Goal: Information Seeking & Learning: Compare options

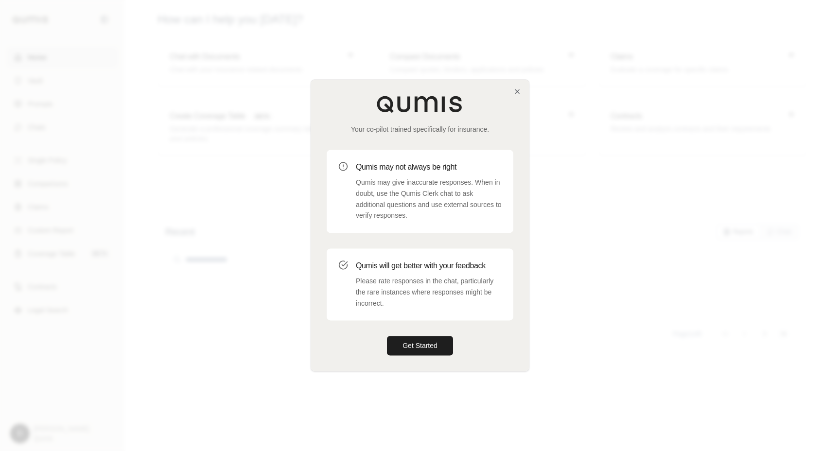
click at [405, 323] on div "Your co-pilot trained specifically for insurance. Qumis may not always be right…" at bounding box center [420, 225] width 218 height 291
click at [404, 340] on button "Get Started" at bounding box center [420, 345] width 66 height 19
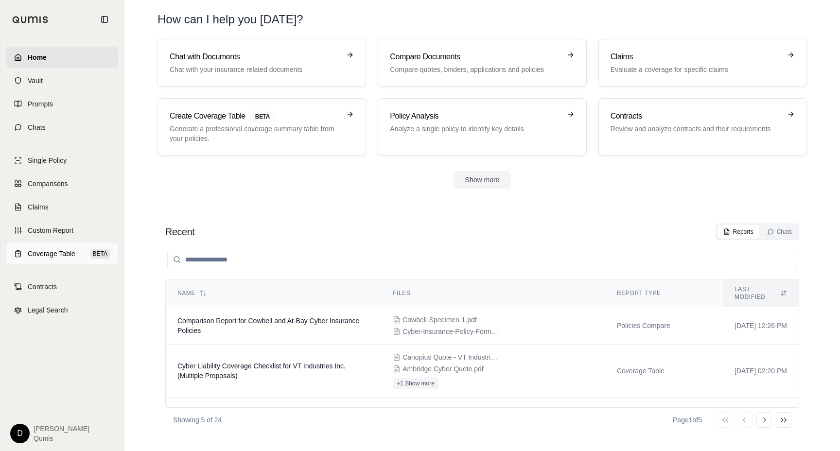
click at [64, 249] on span "Coverage Table" at bounding box center [52, 254] width 48 height 10
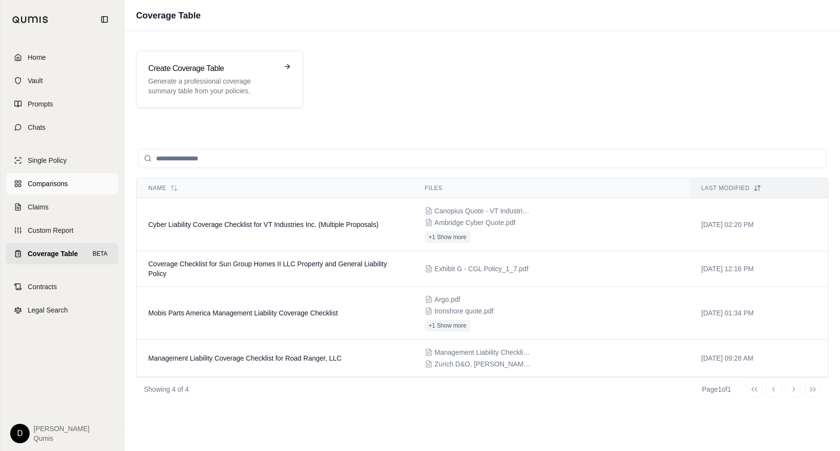
click at [53, 181] on span "Comparisons" at bounding box center [48, 184] width 40 height 10
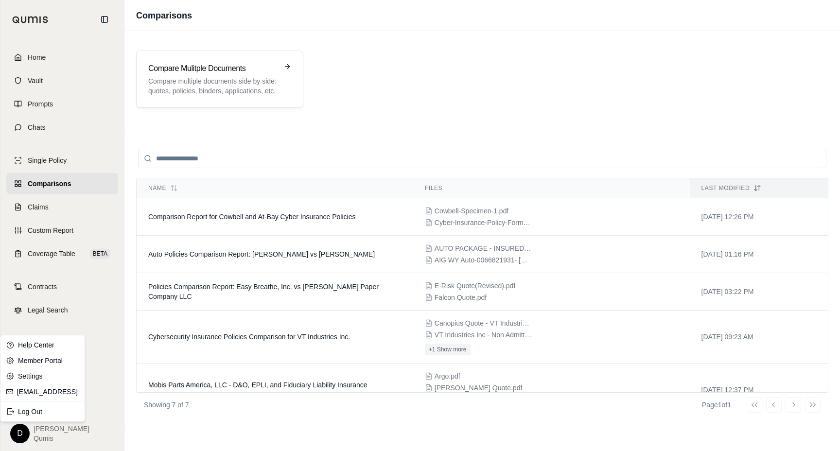
click at [17, 434] on html "Home Vault Prompts Chats Single Policy Comparisons Claims Custom Report Coverag…" at bounding box center [420, 225] width 840 height 451
click at [273, 342] on td "Cybersecurity Insurance Policies Comparison for VT Industries Inc." at bounding box center [275, 337] width 277 height 53
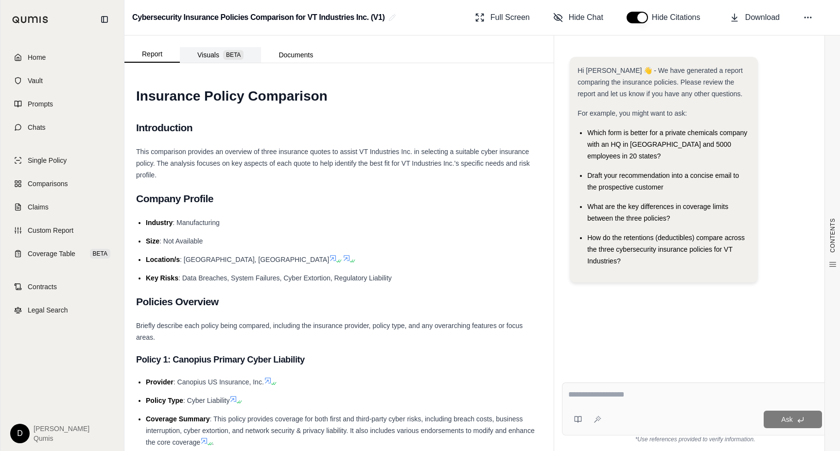
click at [235, 59] on button "Visuals BETA" at bounding box center [220, 55] width 81 height 16
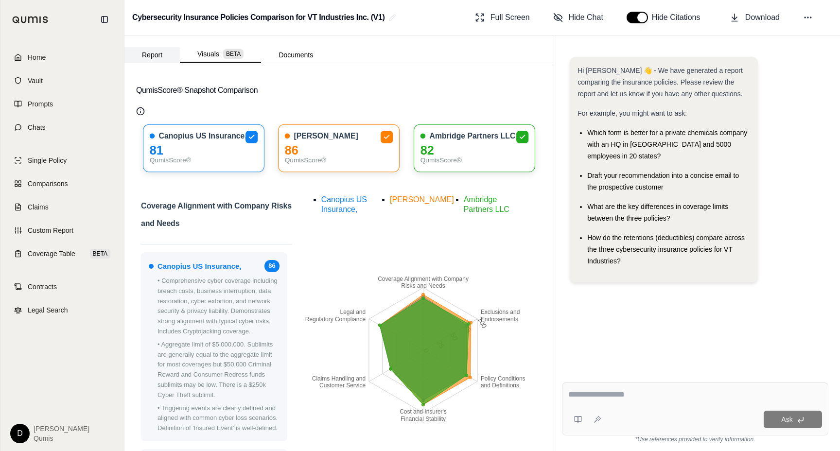
click at [153, 60] on button "Report" at bounding box center [151, 55] width 55 height 16
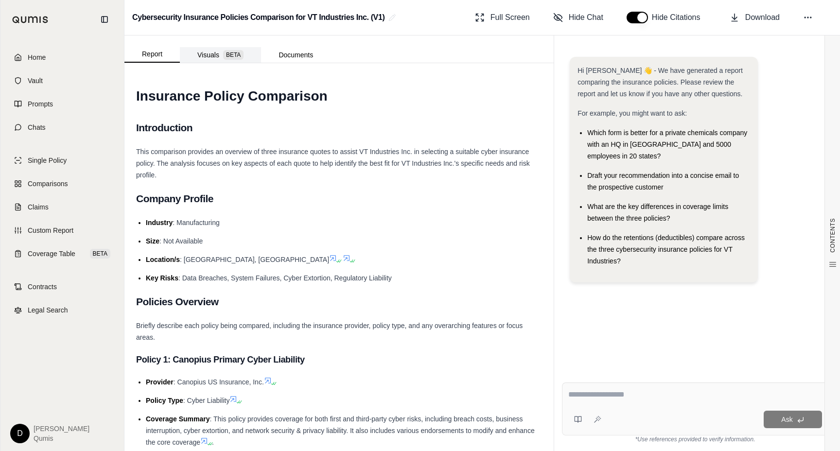
click at [200, 58] on button "Visuals BETA" at bounding box center [220, 55] width 81 height 16
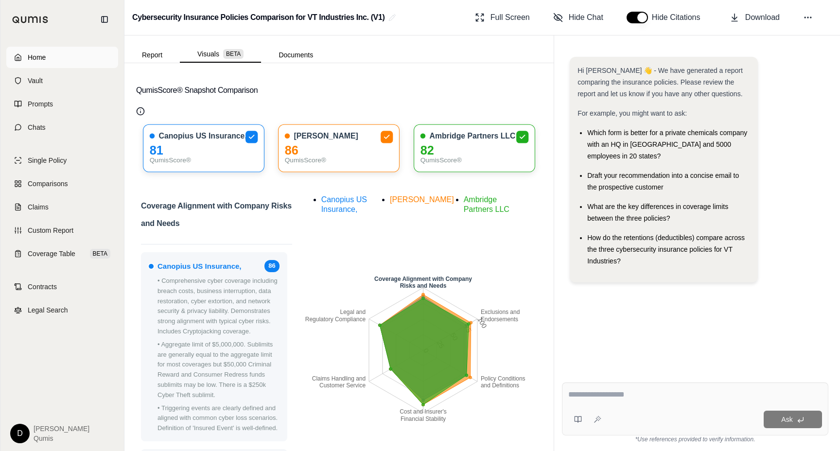
click at [46, 62] on link "Home" at bounding box center [62, 57] width 112 height 21
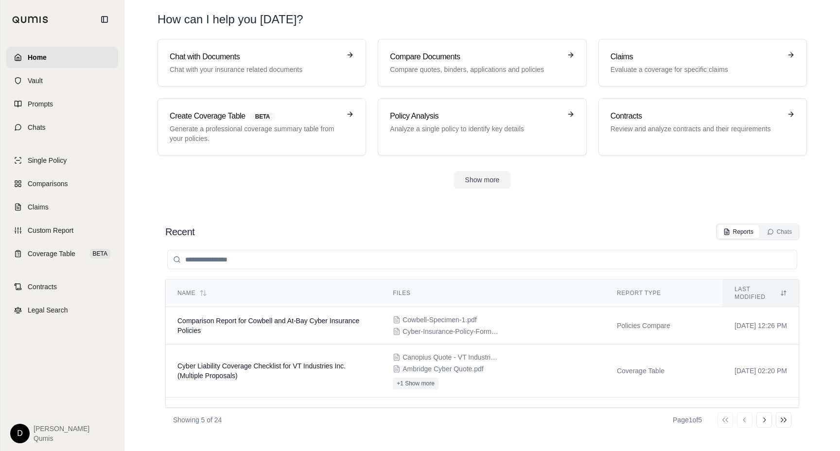
click at [329, 227] on div "Recent Reports Chats" at bounding box center [482, 232] width 634 height 17
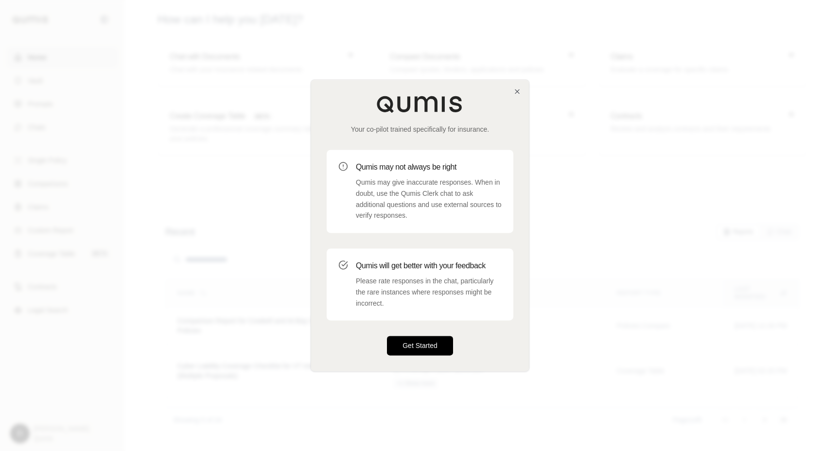
click at [421, 346] on button "Get Started" at bounding box center [420, 345] width 66 height 19
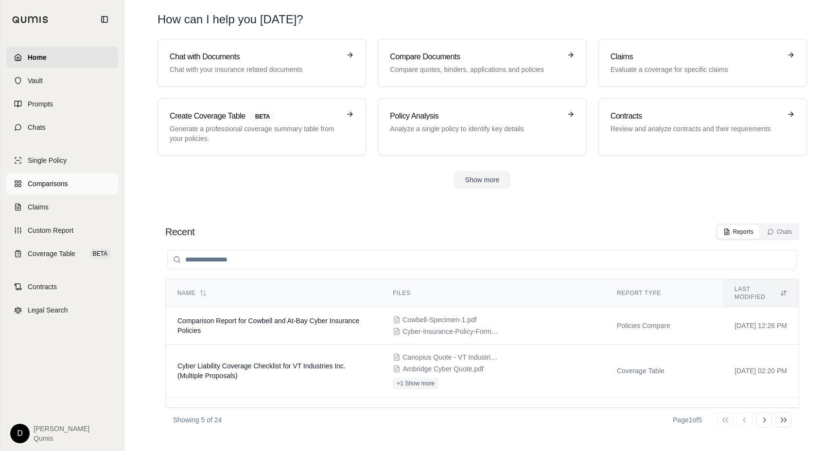
click at [64, 185] on span "Comparisons" at bounding box center [48, 184] width 40 height 10
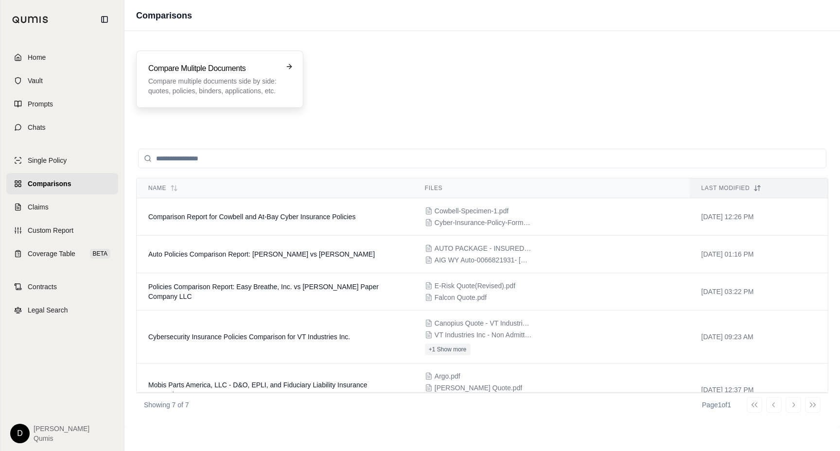
click at [227, 65] on h3 "Compare Mulitple Documents" at bounding box center [212, 69] width 129 height 12
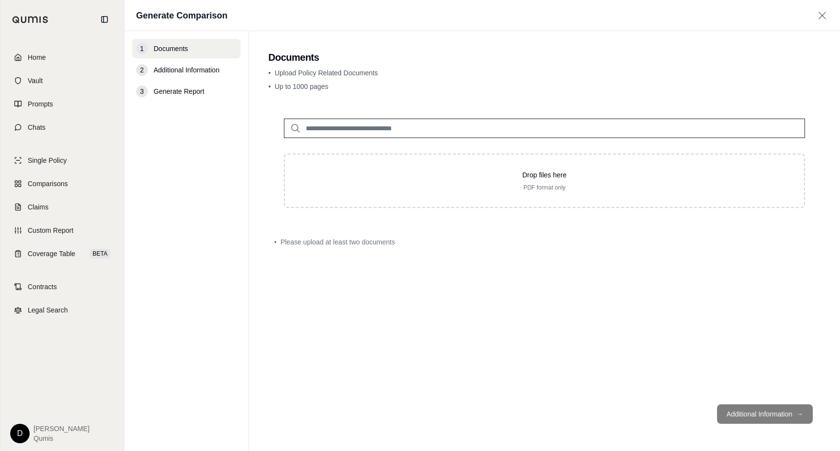
click at [358, 126] on input "search" at bounding box center [544, 128] width 521 height 19
